Goal: Find specific page/section: Find specific page/section

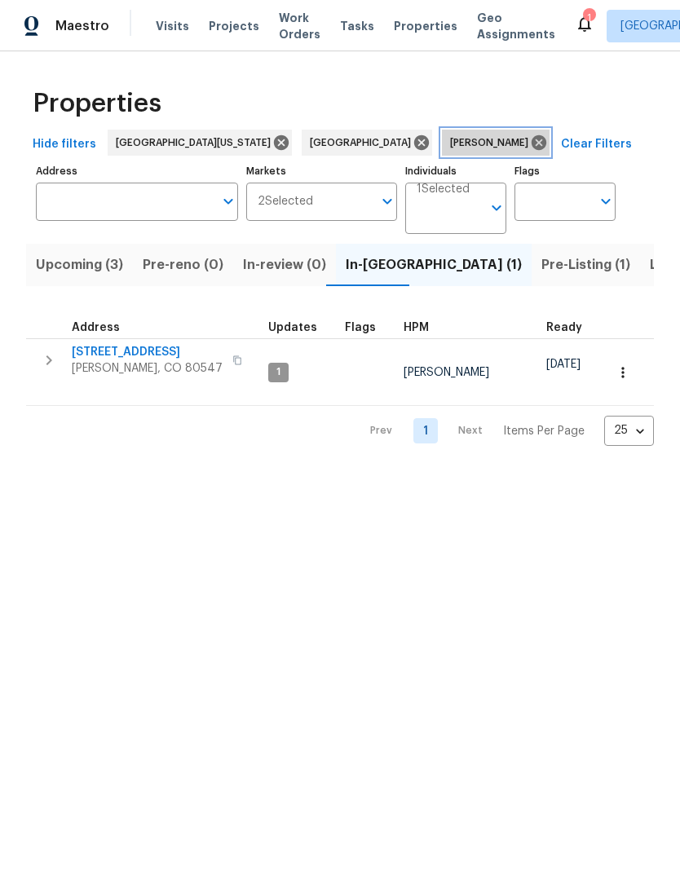
click at [530, 149] on icon at bounding box center [539, 143] width 18 height 18
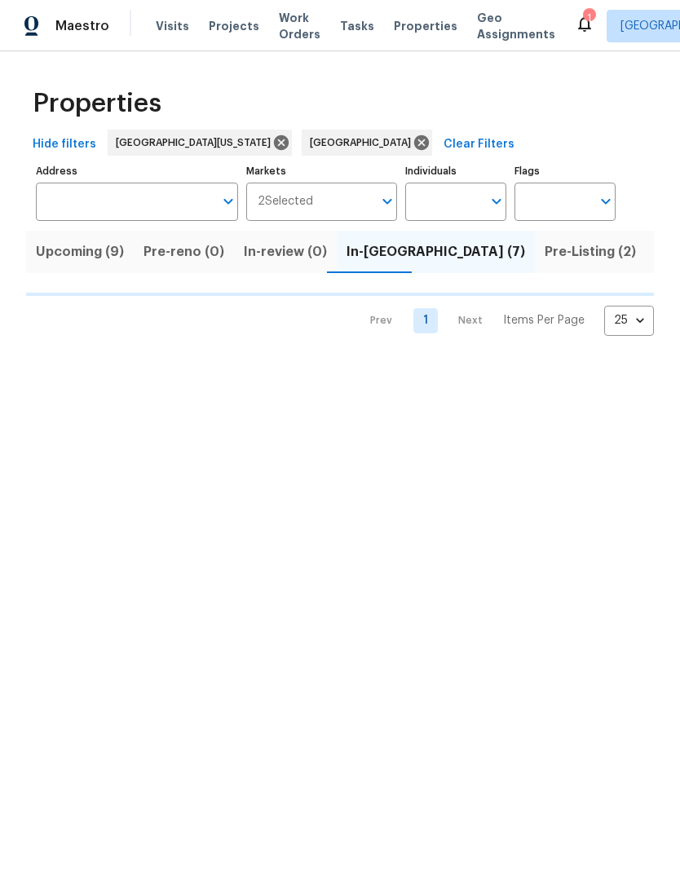
click at [80, 196] on input "Address" at bounding box center [125, 202] width 178 height 38
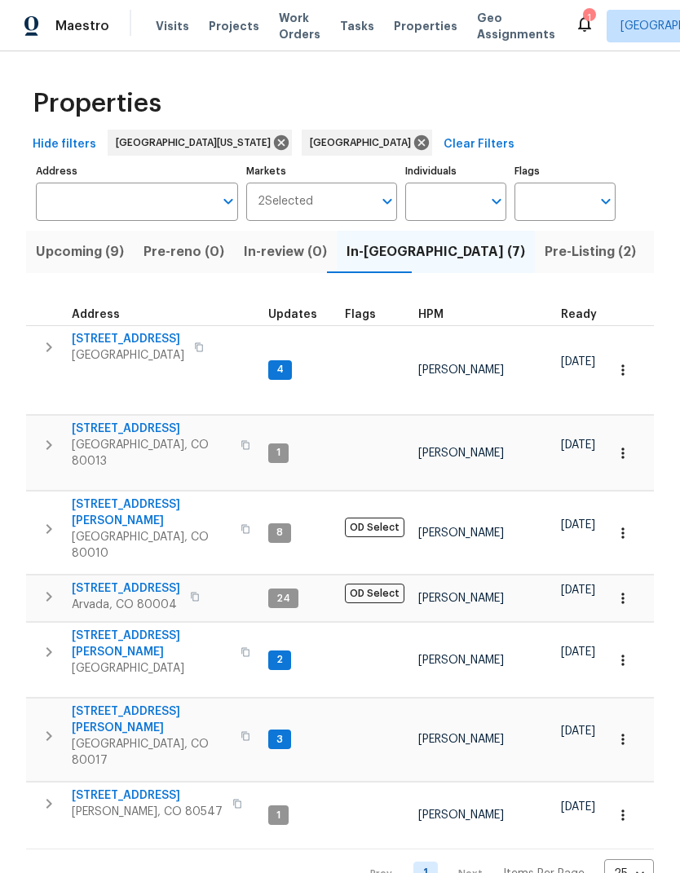
click at [86, 199] on input "Address" at bounding box center [125, 202] width 178 height 38
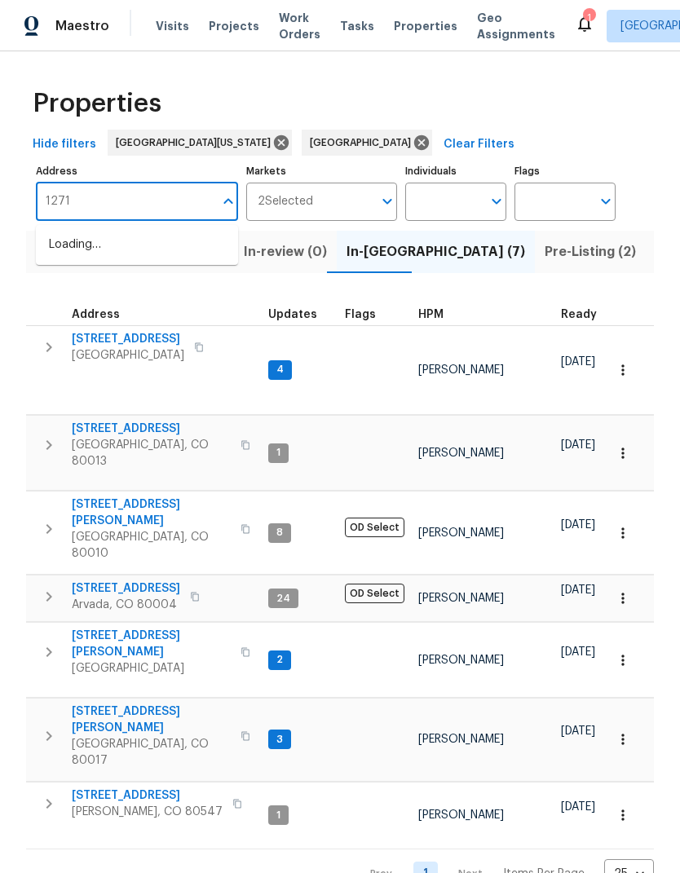
type input "12713"
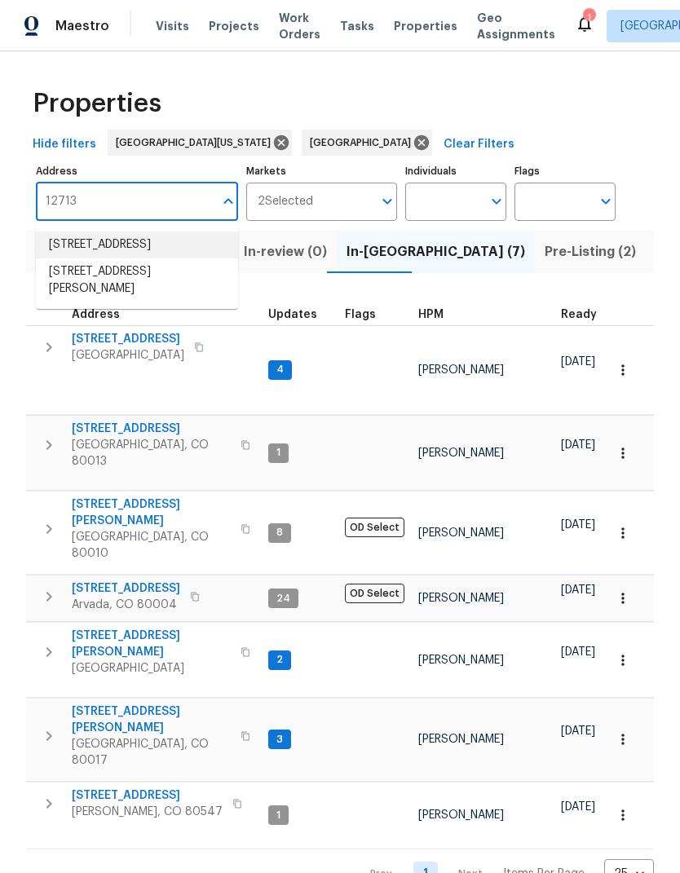
click at [74, 248] on li "12713 Leyden St Unit E Thornton CO 80602" at bounding box center [137, 245] width 202 height 27
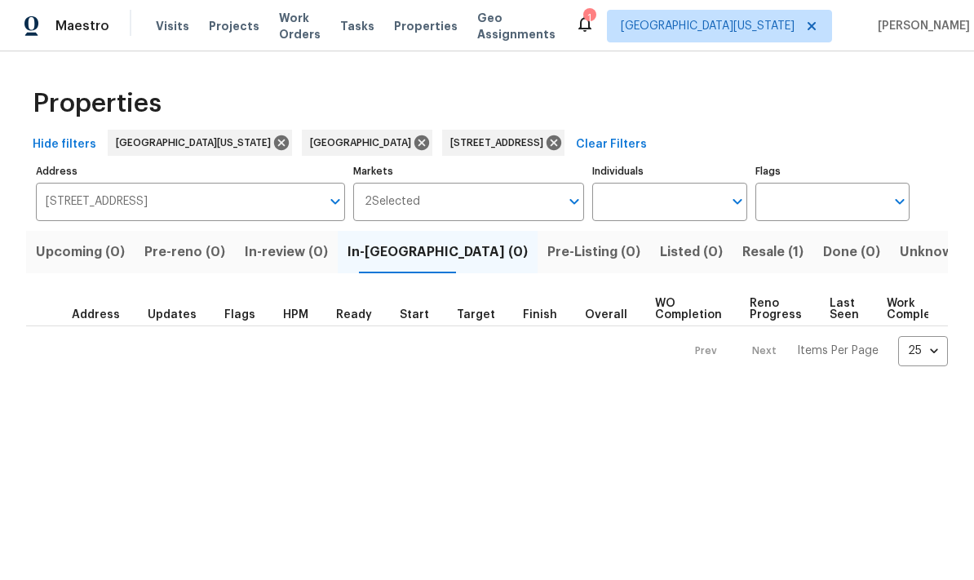
click at [679, 261] on span "Resale (1)" at bounding box center [772, 252] width 61 height 23
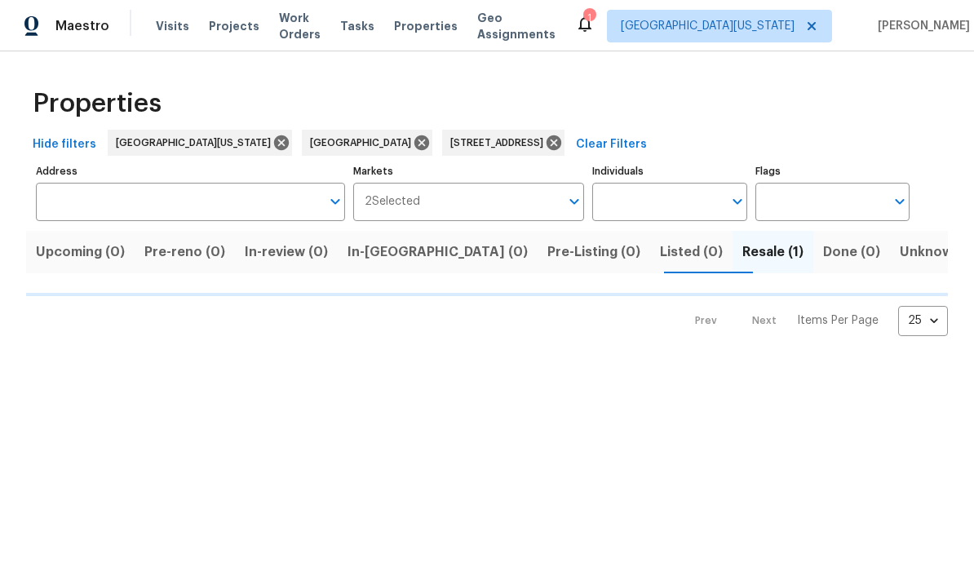
type input "12713 Leyden St Unit E Thornton CO 80602"
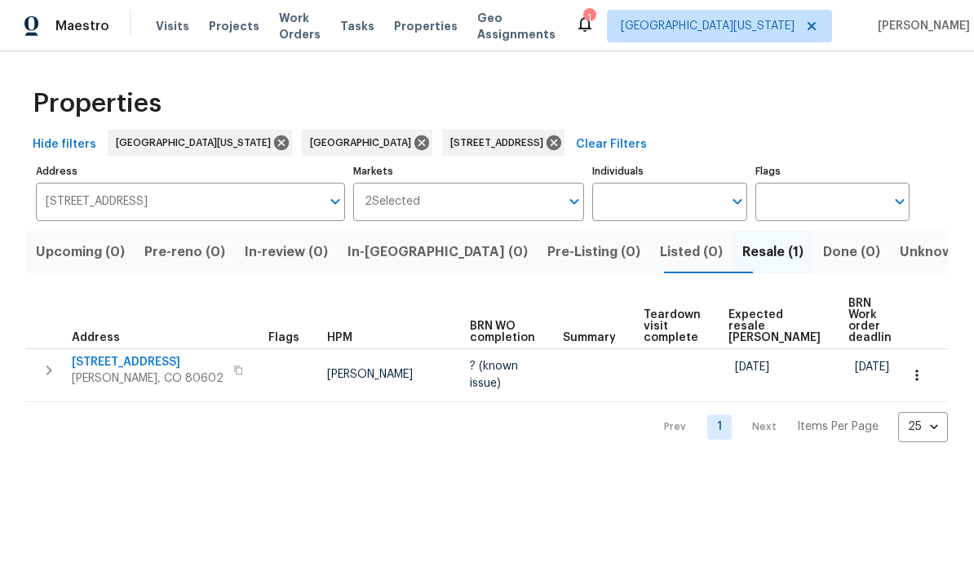
click at [136, 354] on span "12713 Leyden St Unit E" at bounding box center [148, 362] width 152 height 16
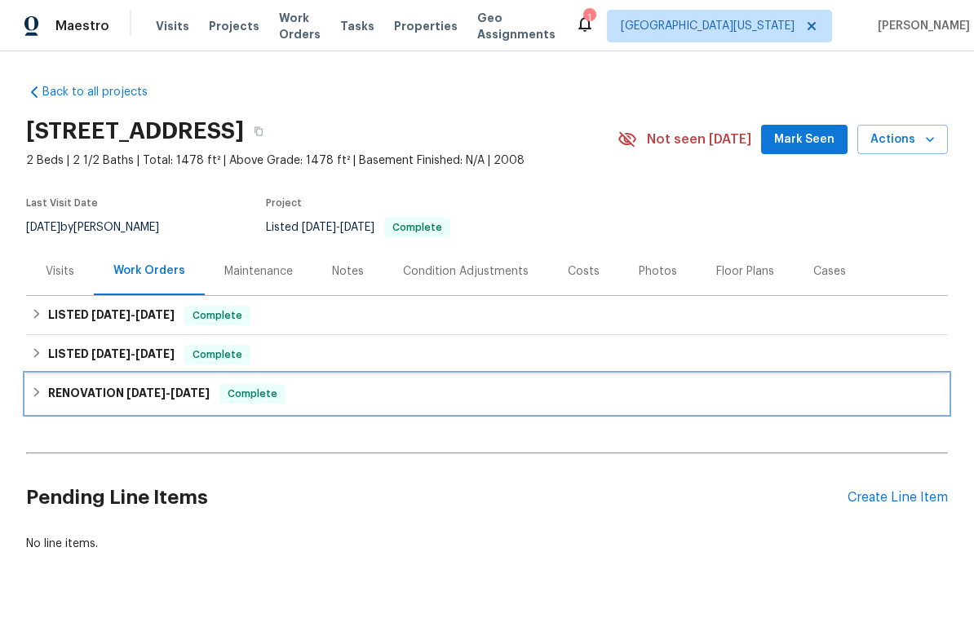
click at [119, 384] on h6 "RENOVATION [DATE] - [DATE]" at bounding box center [128, 394] width 161 height 20
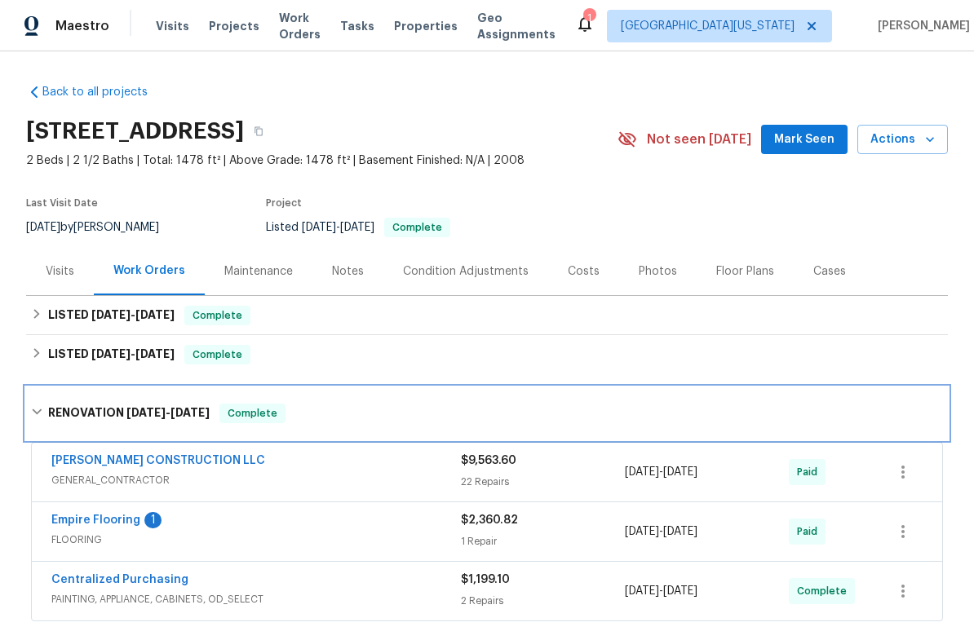
click at [104, 418] on h6 "RENOVATION [DATE] - [DATE]" at bounding box center [128, 414] width 161 height 20
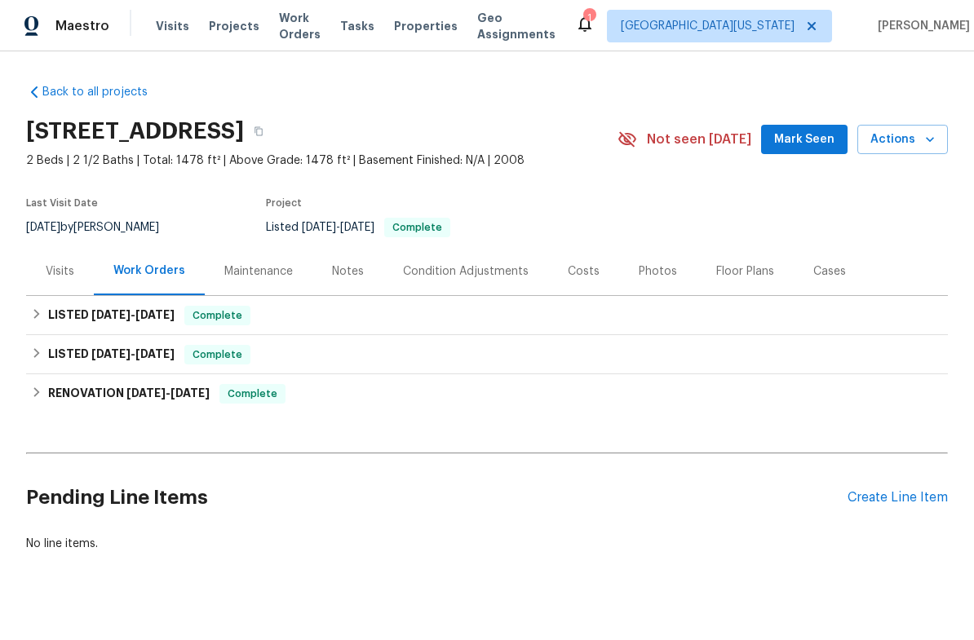
click at [649, 272] on div "Photos" at bounding box center [658, 271] width 38 height 16
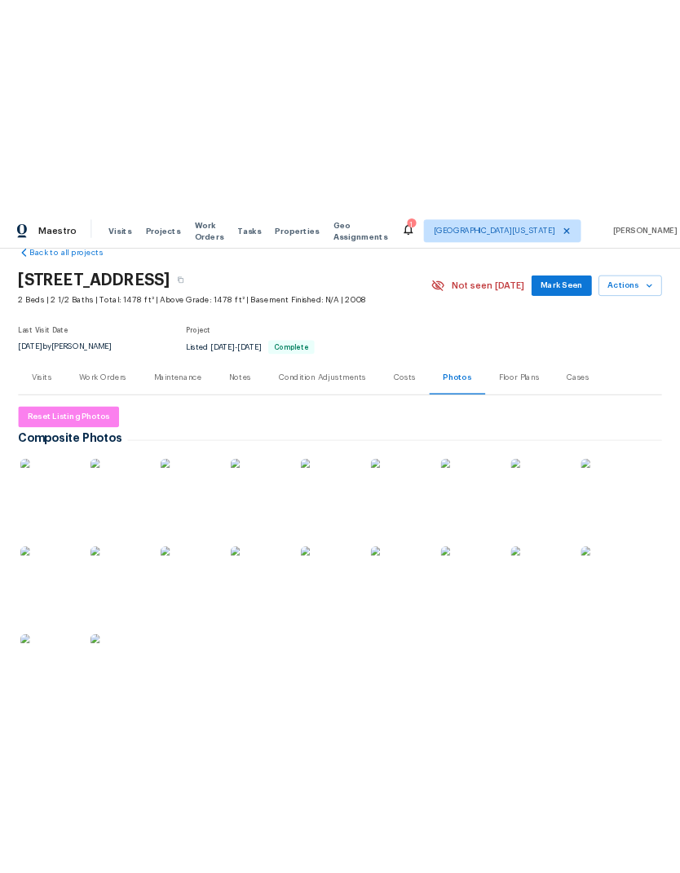
scroll to position [109, 0]
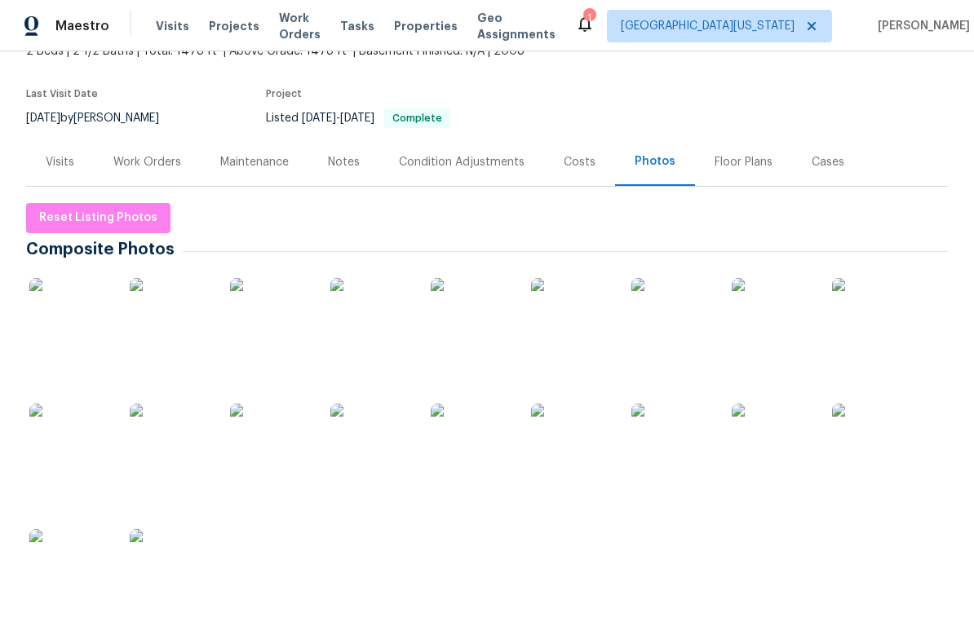
click at [101, 345] on img at bounding box center [70, 319] width 82 height 82
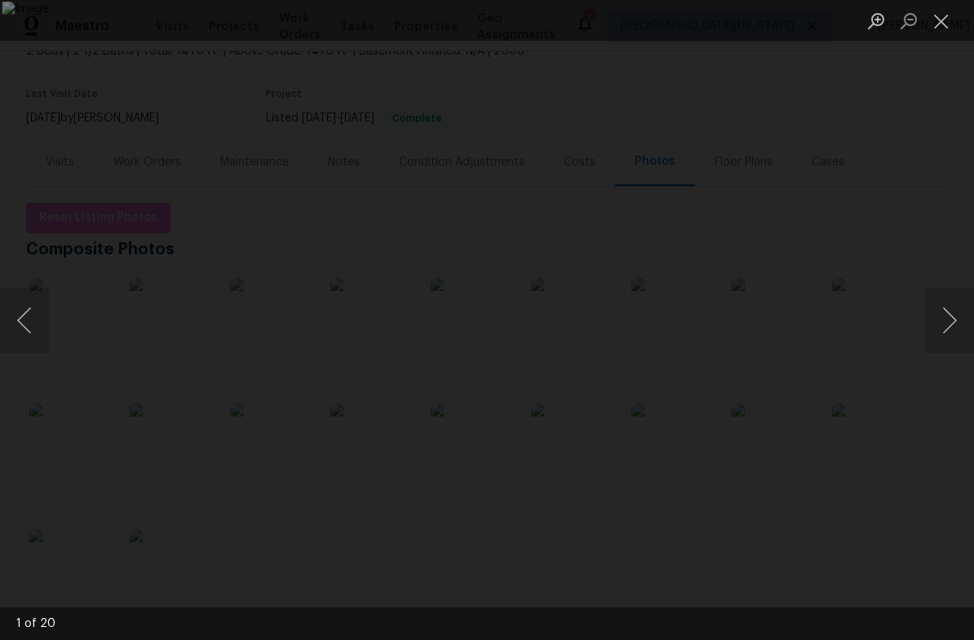
click at [945, 331] on button "Next image" at bounding box center [949, 320] width 49 height 65
click at [945, 314] on button "Next image" at bounding box center [949, 320] width 49 height 65
click at [943, 327] on button "Next image" at bounding box center [949, 320] width 49 height 65
click at [945, 327] on button "Next image" at bounding box center [949, 320] width 49 height 65
click at [944, 336] on button "Next image" at bounding box center [949, 320] width 49 height 65
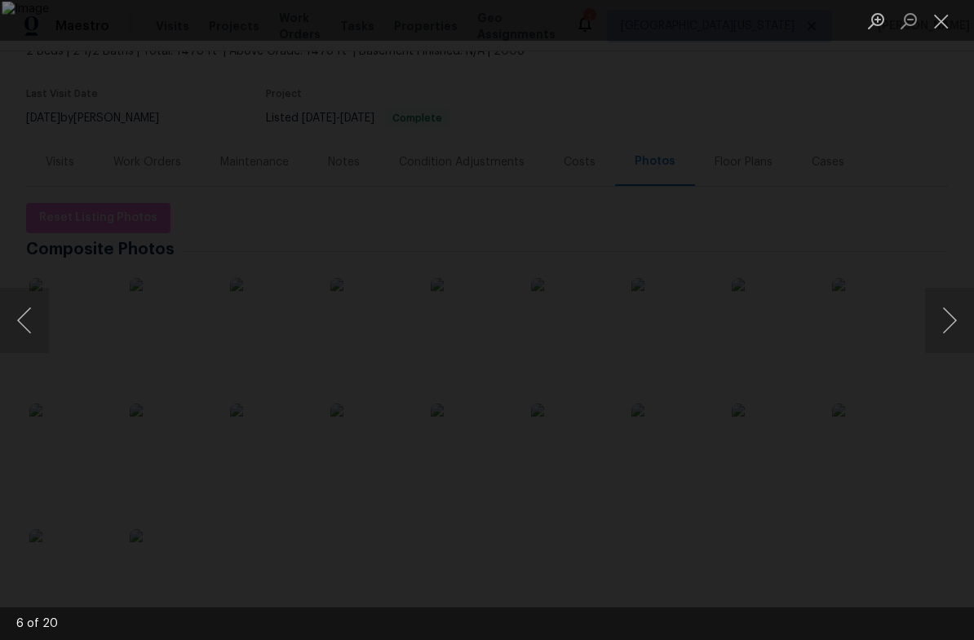
click at [945, 334] on button "Next image" at bounding box center [949, 320] width 49 height 65
click at [947, 334] on button "Next image" at bounding box center [949, 320] width 49 height 65
click at [948, 332] on button "Next image" at bounding box center [949, 320] width 49 height 65
click at [945, 327] on button "Next image" at bounding box center [949, 320] width 49 height 65
click at [944, 325] on button "Next image" at bounding box center [949, 320] width 49 height 65
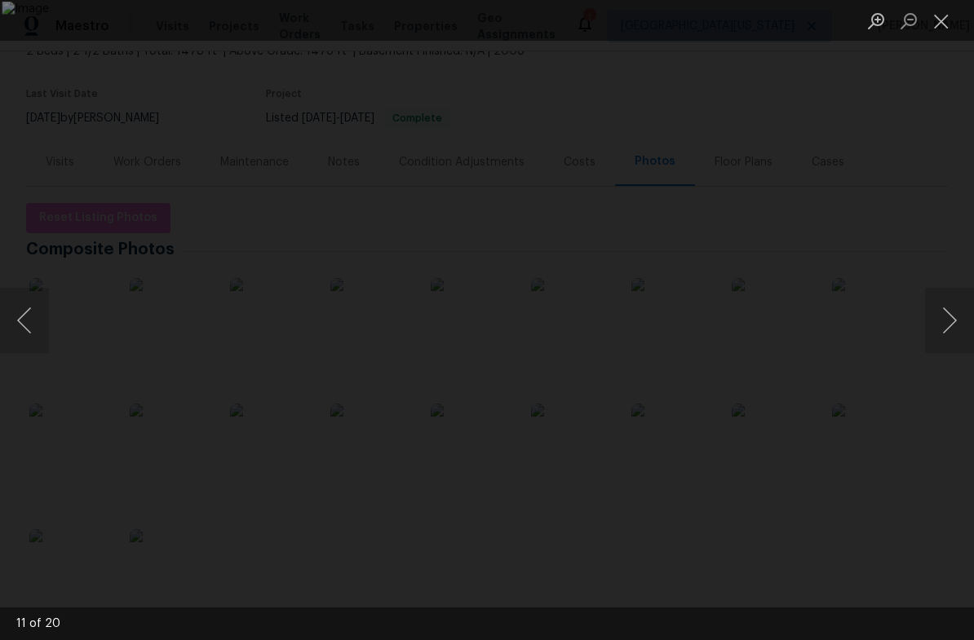
click at [941, 325] on button "Next image" at bounding box center [949, 320] width 49 height 65
click at [942, 329] on button "Next image" at bounding box center [949, 320] width 49 height 65
click at [944, 332] on button "Next image" at bounding box center [949, 320] width 49 height 65
click at [946, 325] on button "Next image" at bounding box center [949, 320] width 49 height 65
click at [949, 324] on button "Next image" at bounding box center [949, 320] width 49 height 65
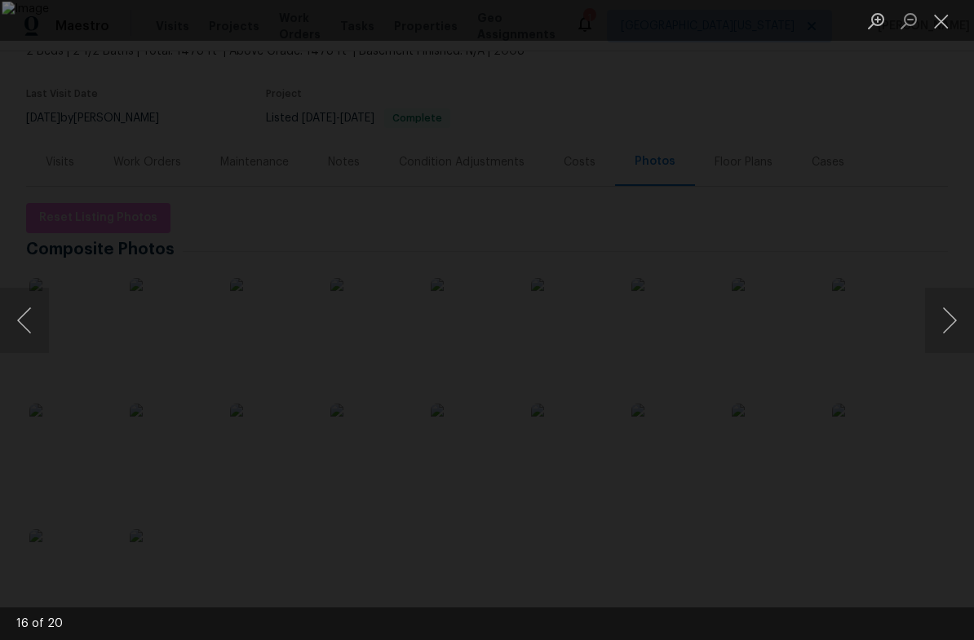
click at [938, 322] on button "Next image" at bounding box center [949, 320] width 49 height 65
click at [949, 325] on button "Next image" at bounding box center [949, 320] width 49 height 65
click at [941, 325] on button "Next image" at bounding box center [949, 320] width 49 height 65
click at [945, 327] on button "Next image" at bounding box center [949, 320] width 49 height 65
click at [946, 325] on button "Next image" at bounding box center [949, 320] width 49 height 65
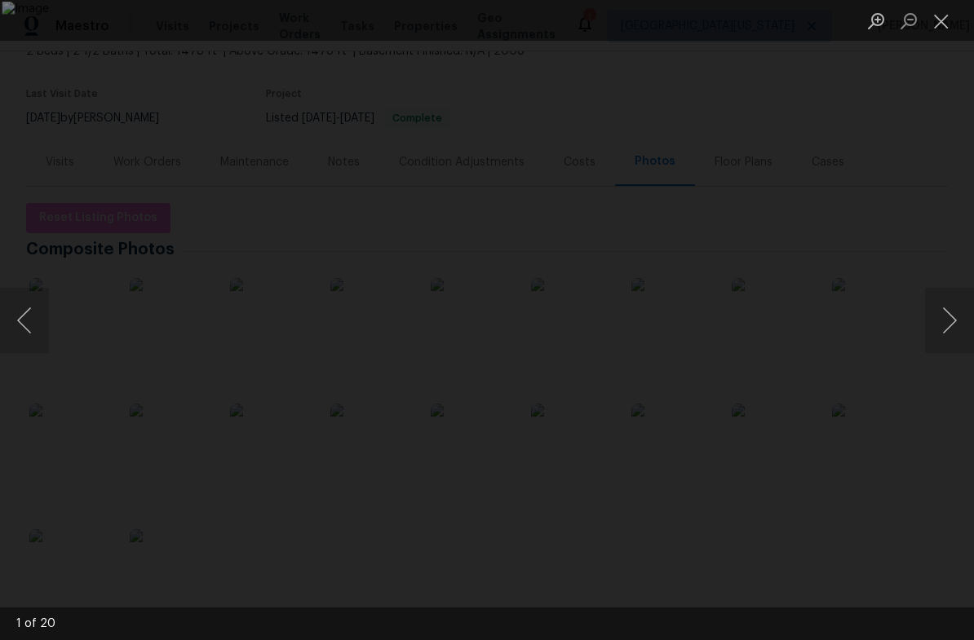
click at [945, 321] on button "Next image" at bounding box center [949, 320] width 49 height 65
click at [939, 314] on button "Next image" at bounding box center [949, 320] width 49 height 65
click at [941, 322] on button "Next image" at bounding box center [949, 320] width 49 height 65
click at [943, 322] on button "Next image" at bounding box center [949, 320] width 49 height 65
click at [944, 323] on button "Next image" at bounding box center [949, 320] width 49 height 65
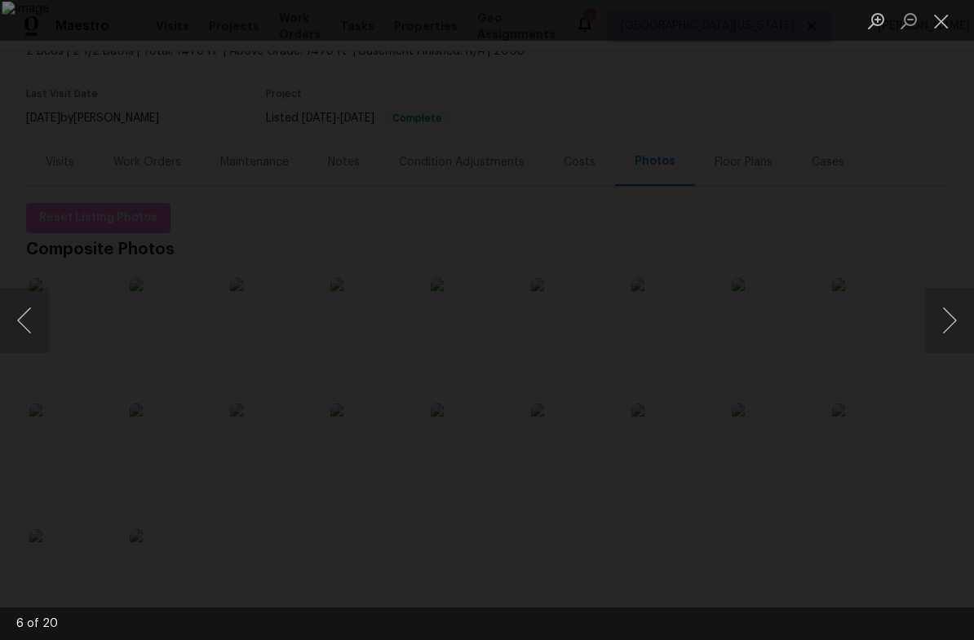
click at [941, 324] on button "Next image" at bounding box center [949, 320] width 49 height 65
click at [952, 318] on button "Next image" at bounding box center [949, 320] width 49 height 65
click at [948, 321] on button "Next image" at bounding box center [949, 320] width 49 height 65
click at [948, 324] on button "Next image" at bounding box center [949, 320] width 49 height 65
click at [949, 330] on button "Next image" at bounding box center [949, 320] width 49 height 65
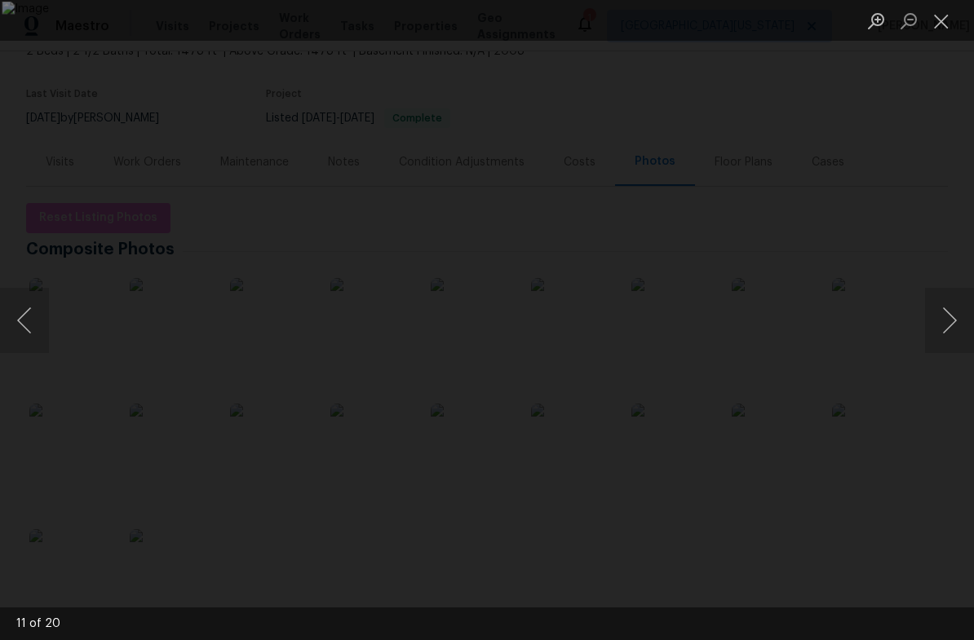
click at [943, 332] on button "Next image" at bounding box center [949, 320] width 49 height 65
click at [945, 324] on button "Next image" at bounding box center [949, 320] width 49 height 65
click at [955, 325] on button "Next image" at bounding box center [949, 320] width 49 height 65
click at [950, 327] on button "Next image" at bounding box center [949, 320] width 49 height 65
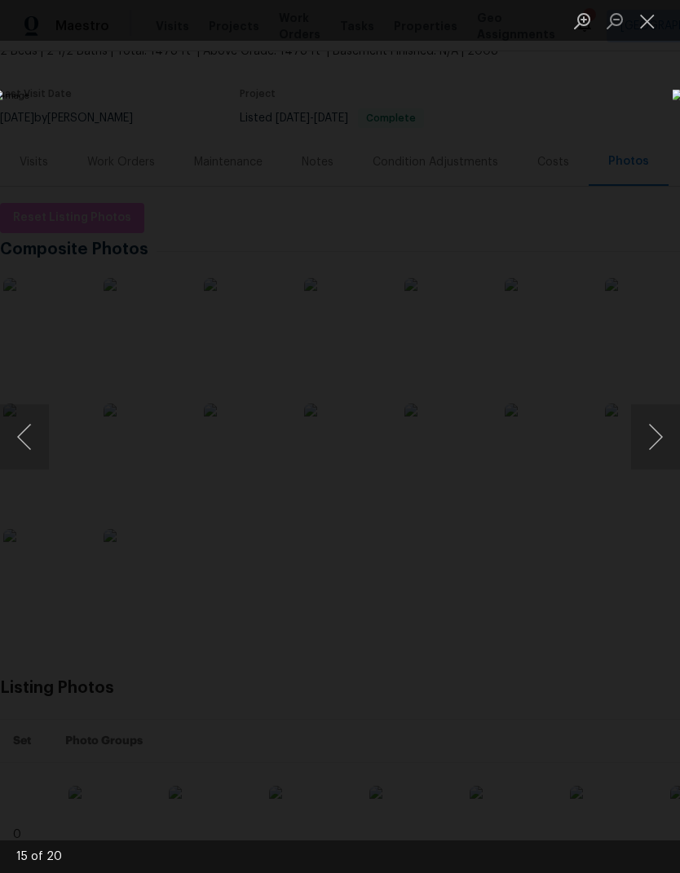
click at [640, 29] on button "Close lightbox" at bounding box center [647, 21] width 33 height 29
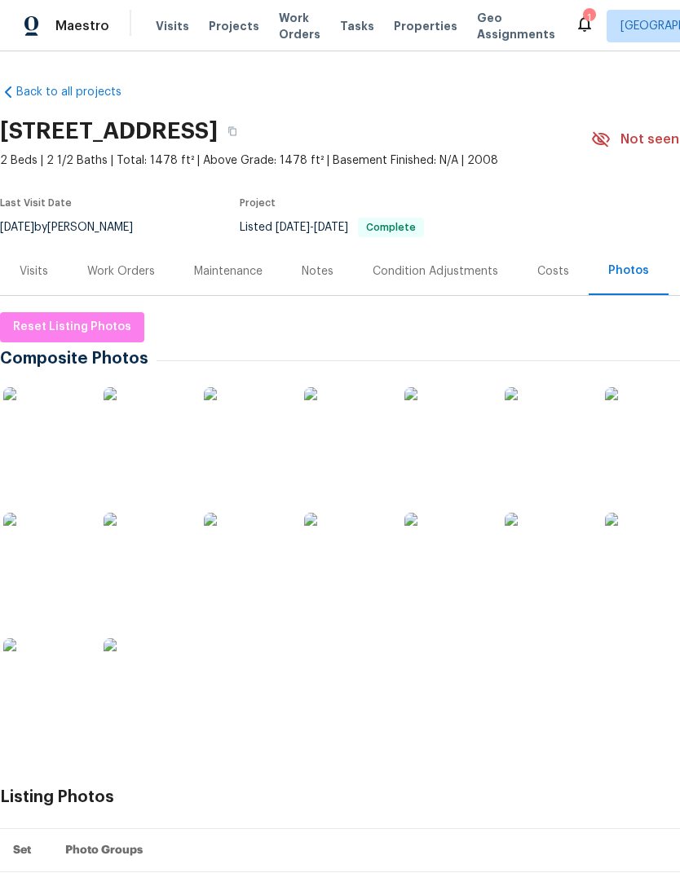
scroll to position [0, 0]
click at [115, 258] on div "Work Orders" at bounding box center [121, 271] width 107 height 48
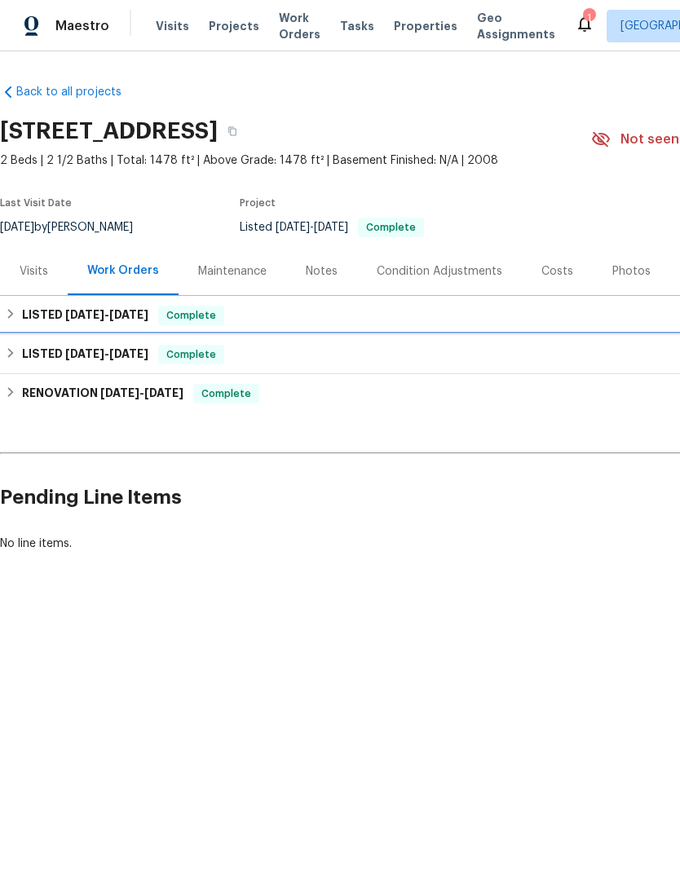
click at [18, 354] on div "LISTED 5/9/25 - 5/10/25 Complete" at bounding box center [461, 355] width 912 height 20
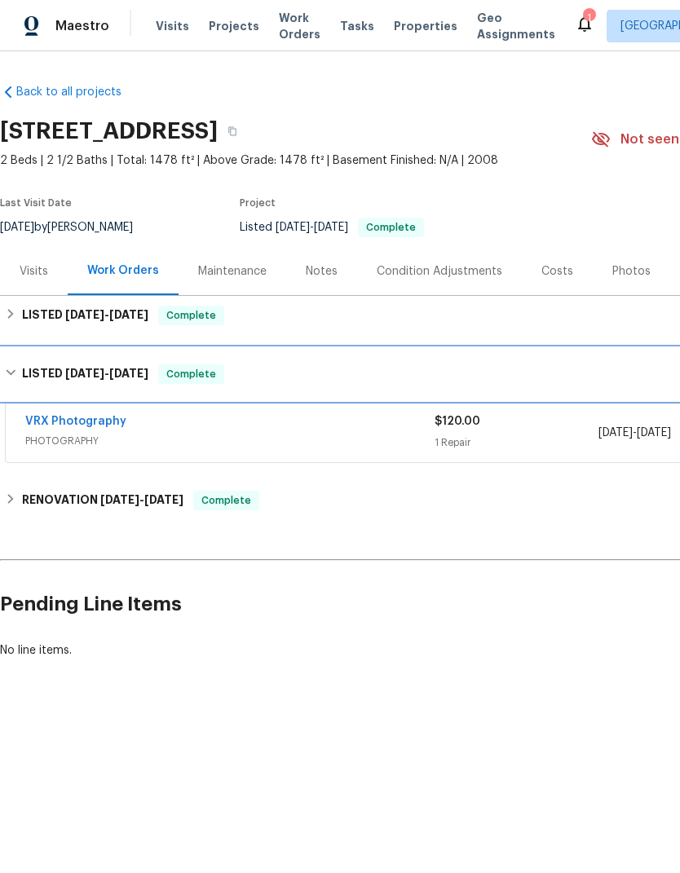
click at [29, 382] on h6 "LISTED 5/9/25 - 5/10/25" at bounding box center [85, 375] width 126 height 20
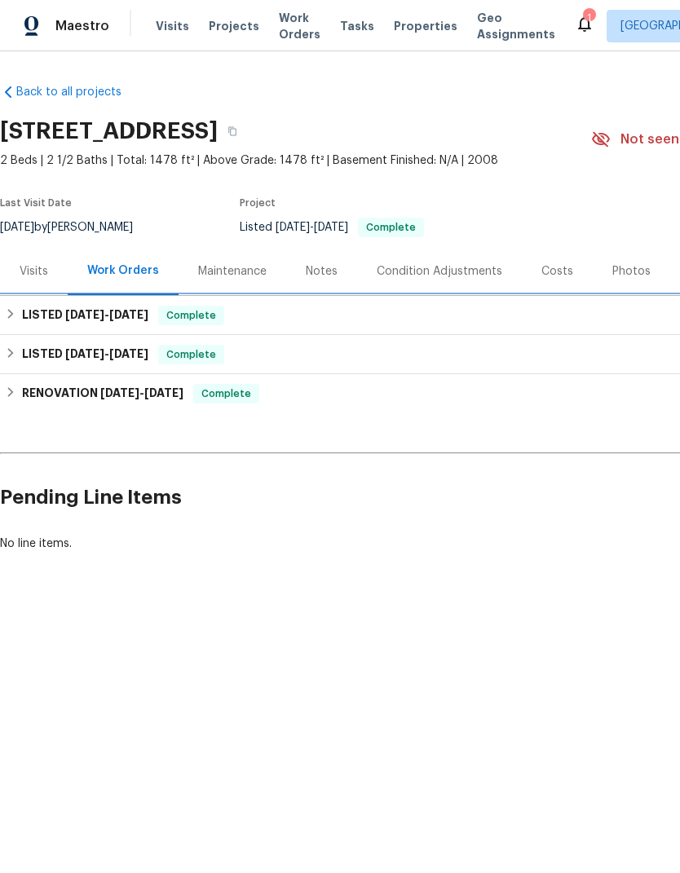
click at [19, 317] on div "LISTED 9/5/25 - 9/11/25 Complete" at bounding box center [461, 316] width 912 height 20
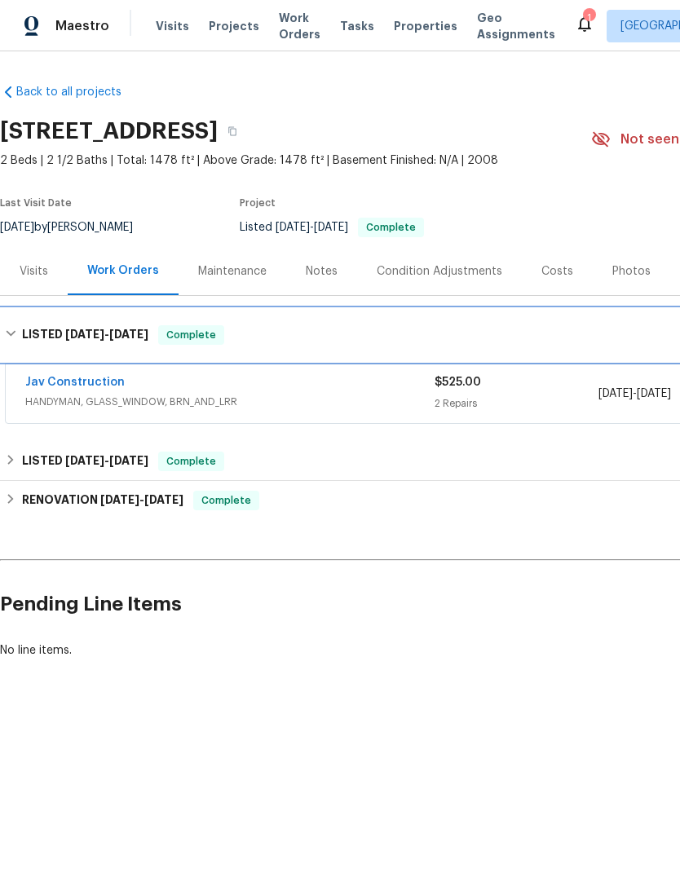
click at [44, 334] on h6 "LISTED 9/5/25 - 9/11/25" at bounding box center [85, 335] width 126 height 20
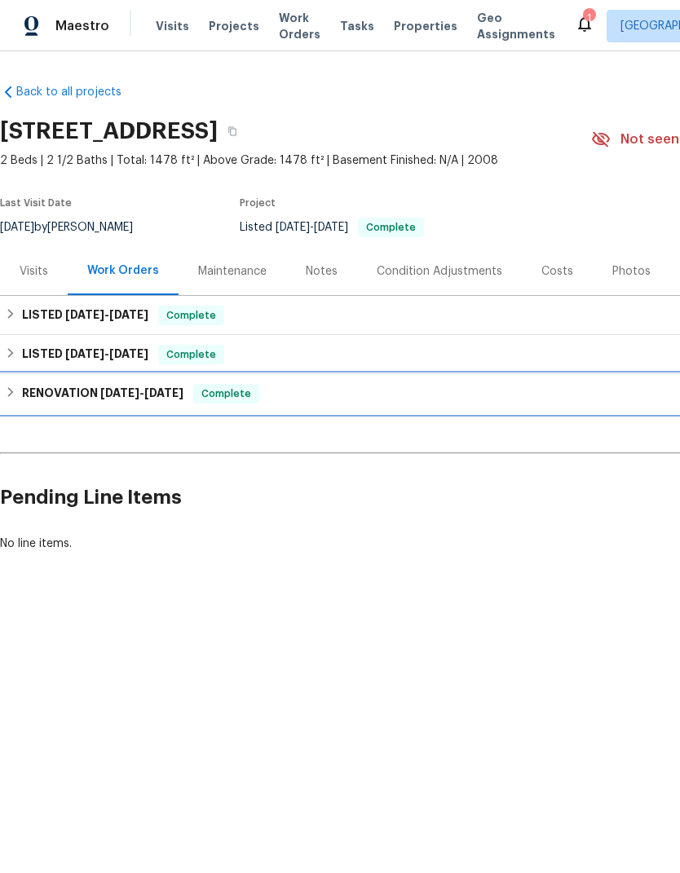
click at [22, 400] on h6 "RENOVATION 4/28/25 - 5/8/25" at bounding box center [102, 394] width 161 height 20
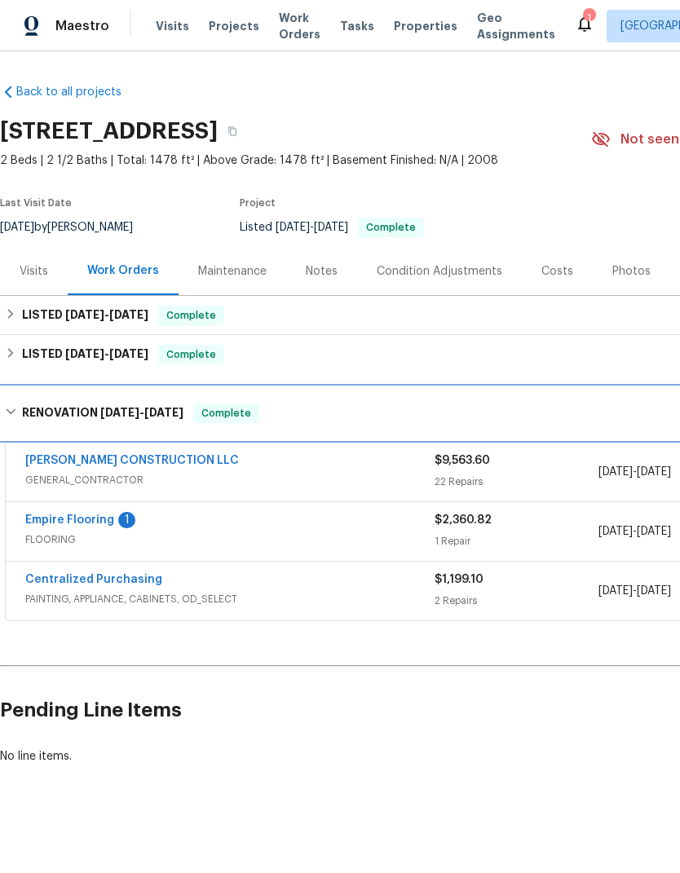
click at [29, 419] on h6 "RENOVATION 4/28/25 - 5/8/25" at bounding box center [102, 414] width 161 height 20
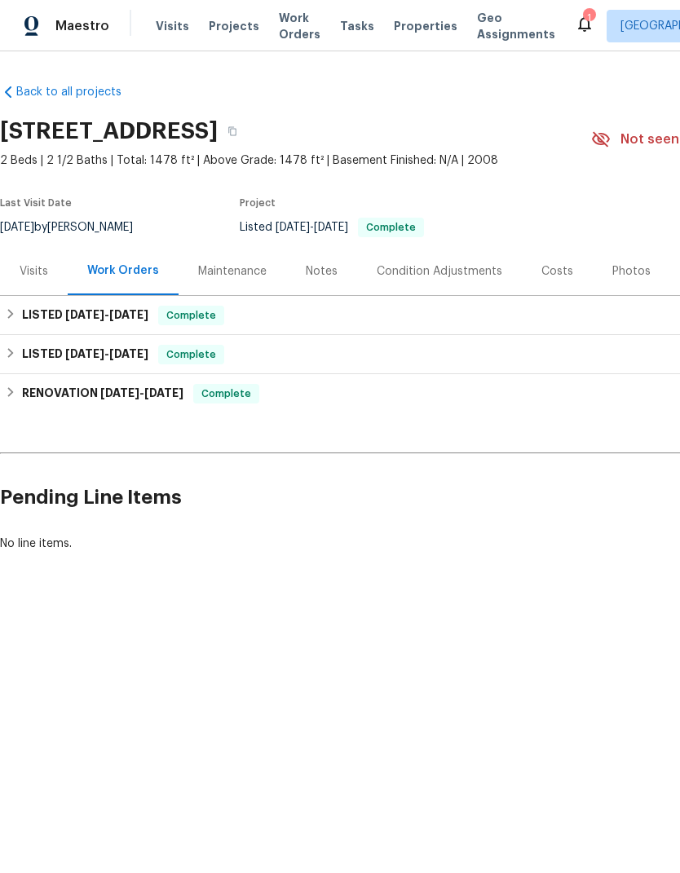
click at [32, 254] on div "Visits" at bounding box center [34, 271] width 68 height 48
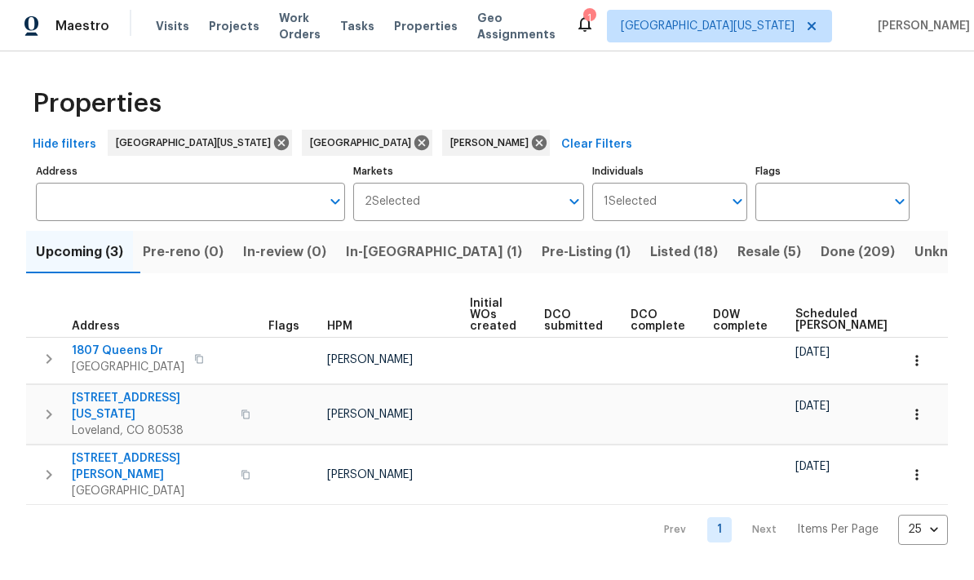
click at [679, 261] on span "Resale (5)" at bounding box center [769, 252] width 64 height 23
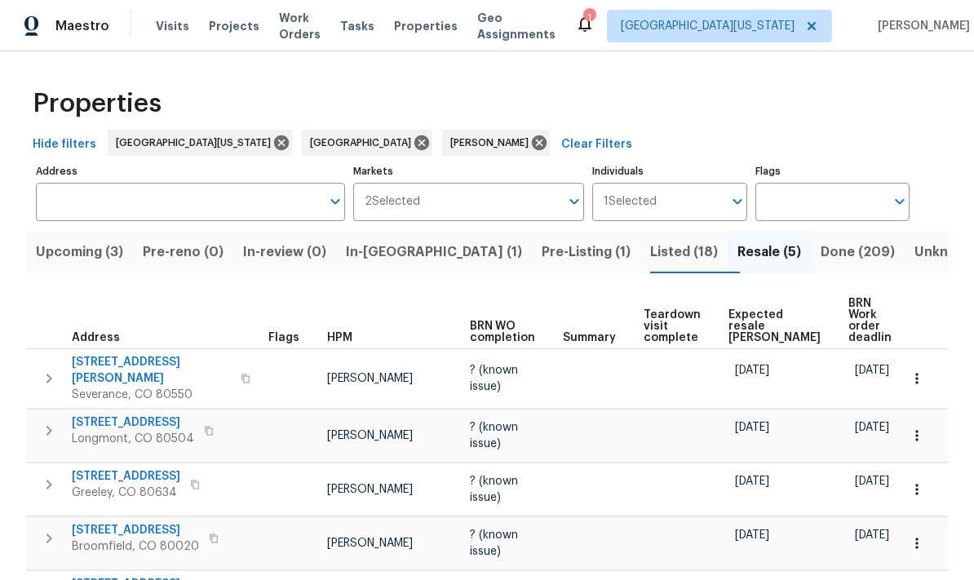
click at [679, 321] on span "Expected resale COE" at bounding box center [774, 326] width 92 height 34
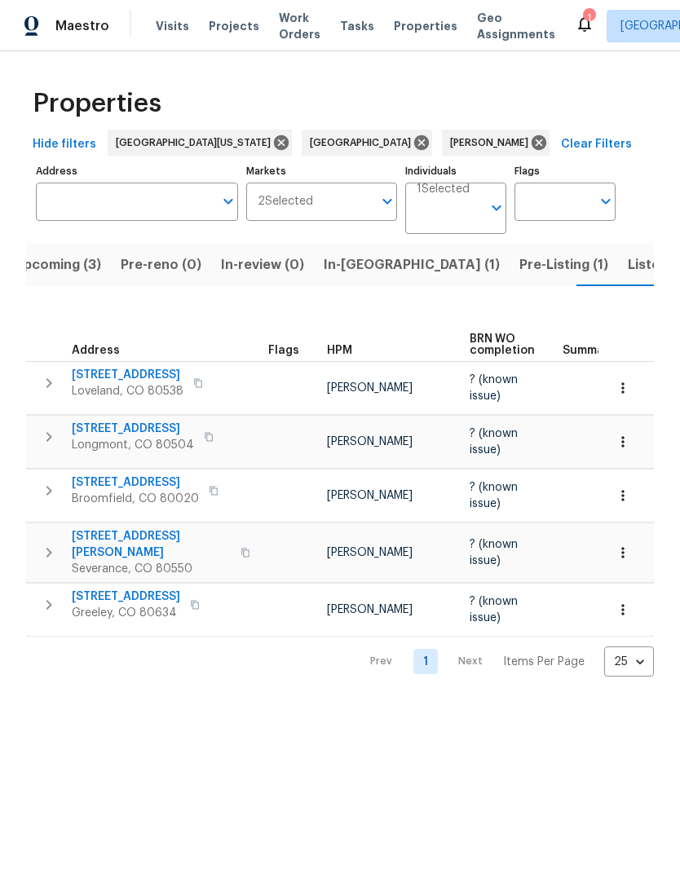
scroll to position [0, 25]
click at [219, 19] on span "Projects" at bounding box center [234, 26] width 51 height 16
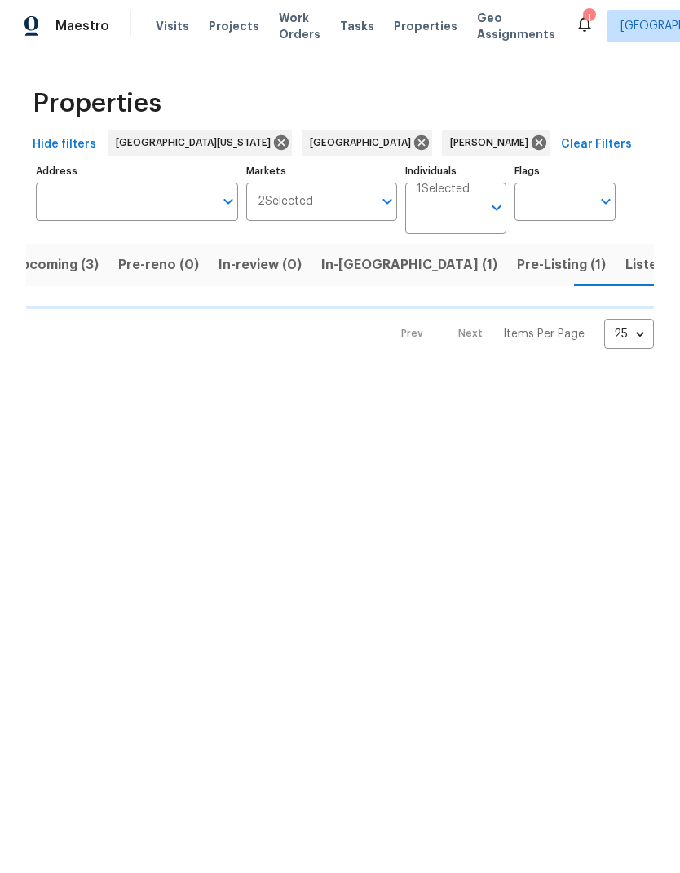
scroll to position [0, 25]
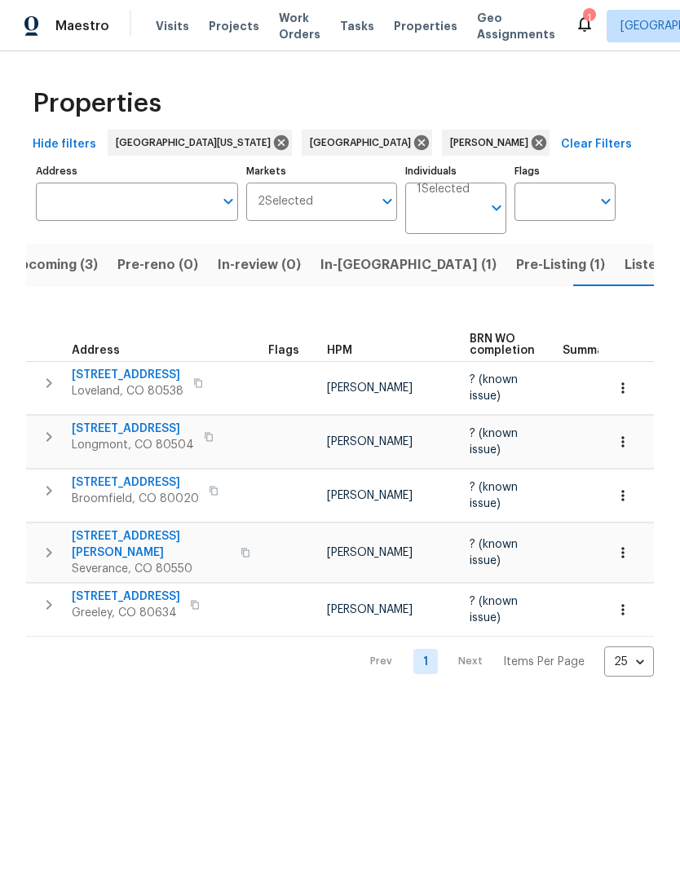
click at [334, 265] on span "In-reno (1)" at bounding box center [409, 265] width 176 height 23
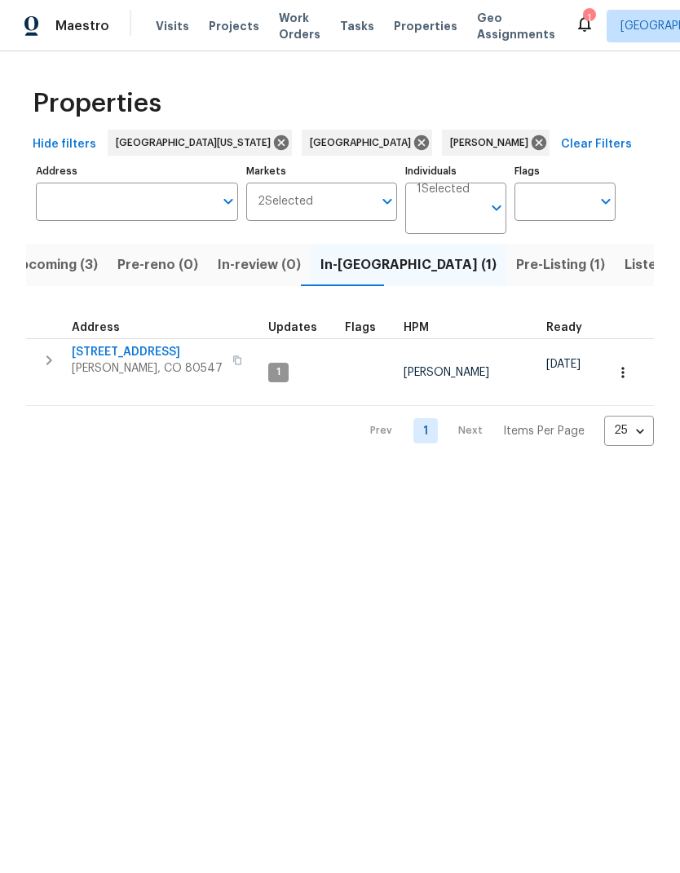
click at [99, 351] on span "5510 Homeward Dr" at bounding box center [147, 352] width 151 height 16
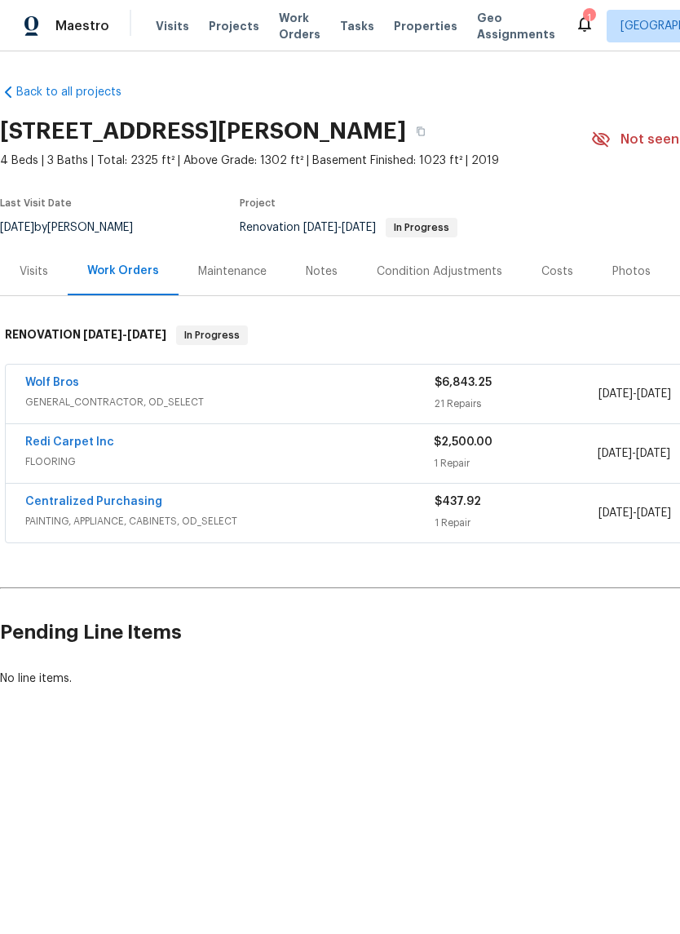
click at [77, 436] on link "Redi Carpet Inc" at bounding box center [69, 441] width 89 height 11
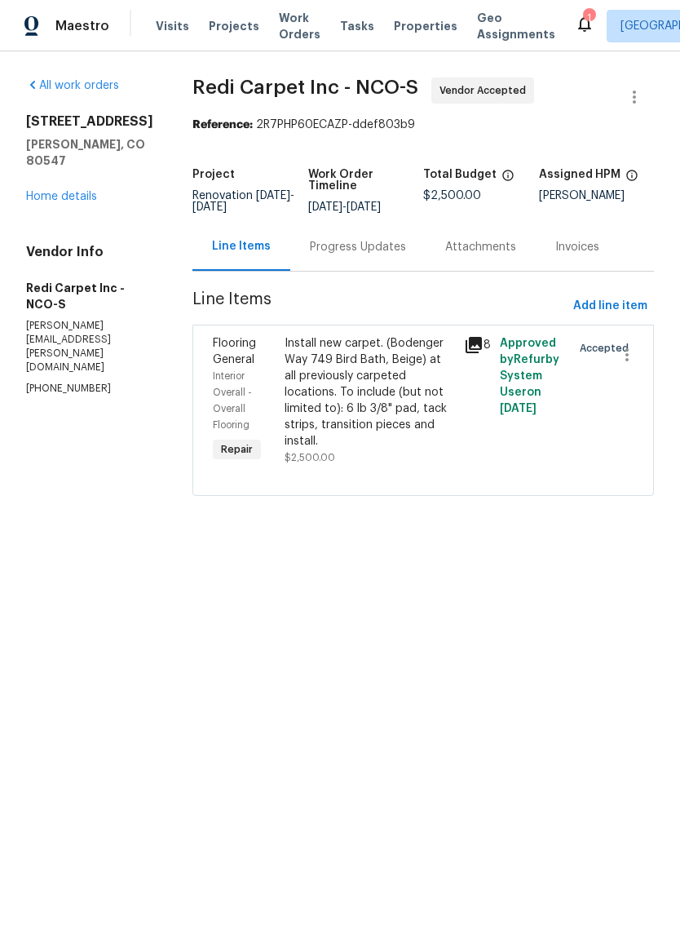
click at [361, 271] on div "Progress Updates" at bounding box center [357, 247] width 135 height 48
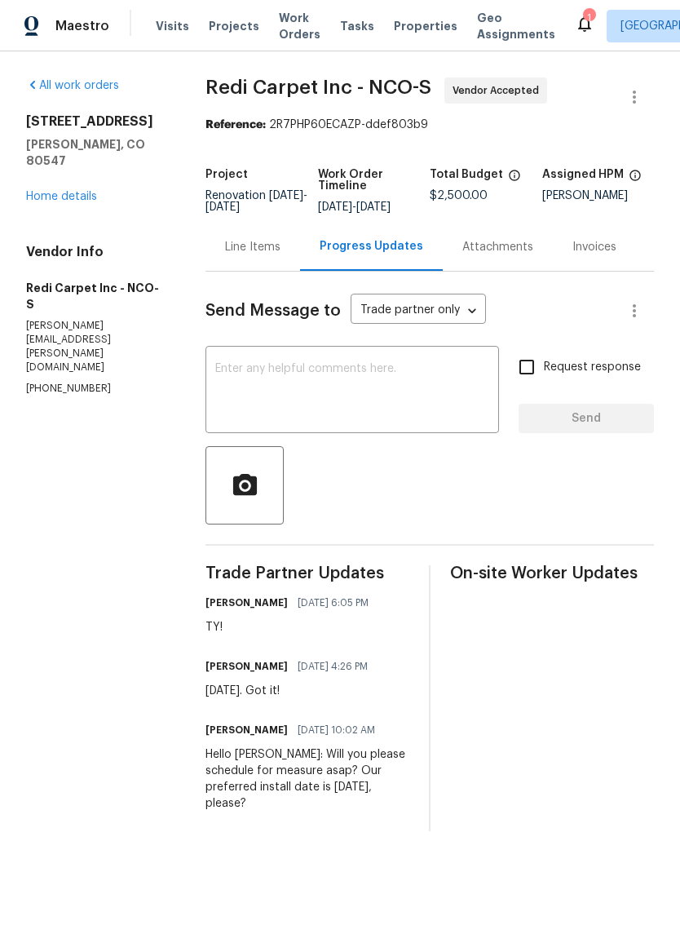
click at [267, 270] on div "Line Items" at bounding box center [253, 247] width 95 height 48
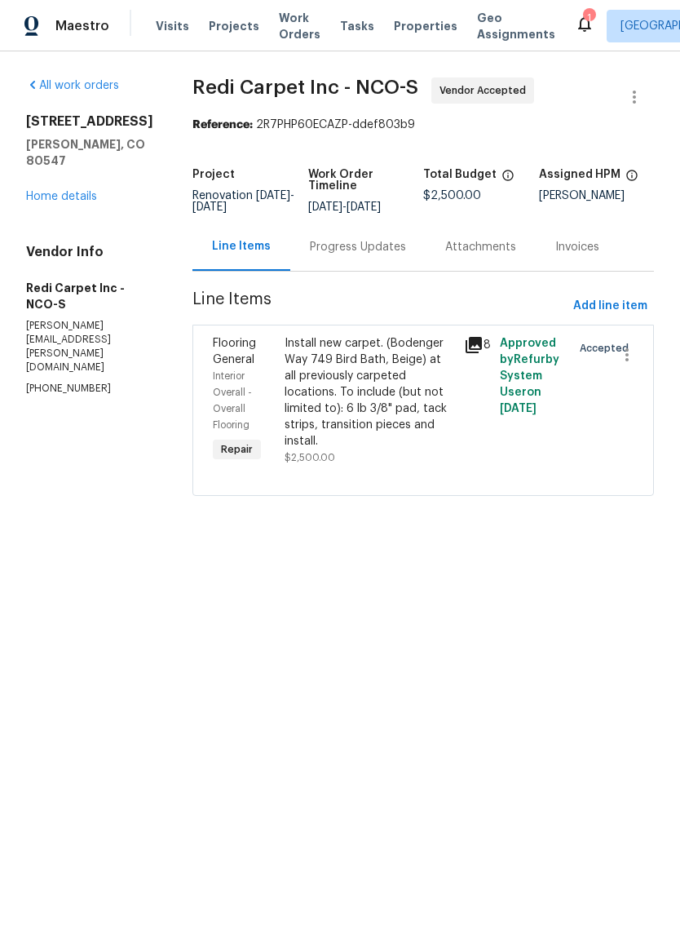
click at [27, 170] on div "[STREET_ADDRESS][PERSON_NAME] Home details" at bounding box center [89, 158] width 127 height 91
click at [64, 191] on link "Home details" at bounding box center [61, 196] width 71 height 11
